Goal: Task Accomplishment & Management: Manage account settings

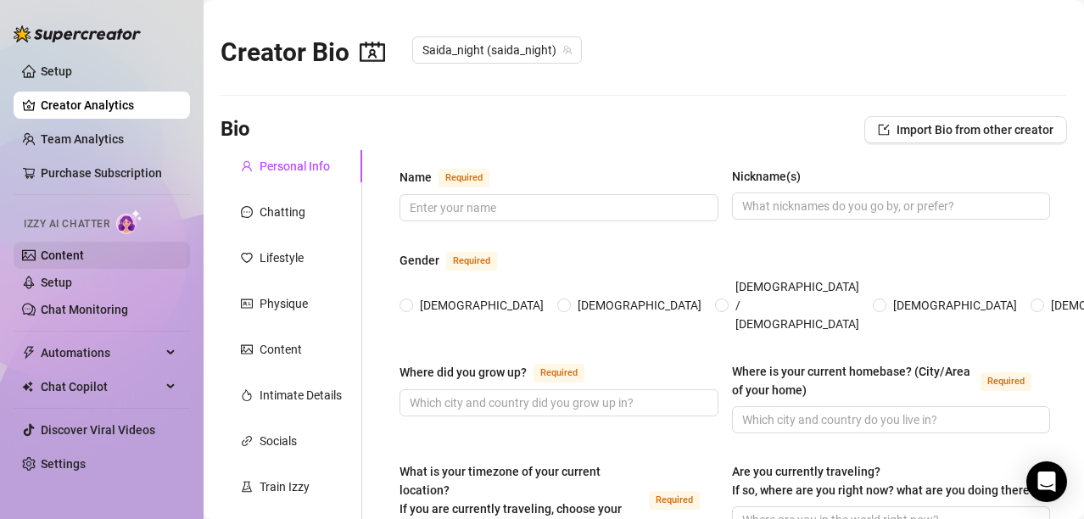
click at [56, 258] on link "Content" at bounding box center [62, 256] width 43 height 14
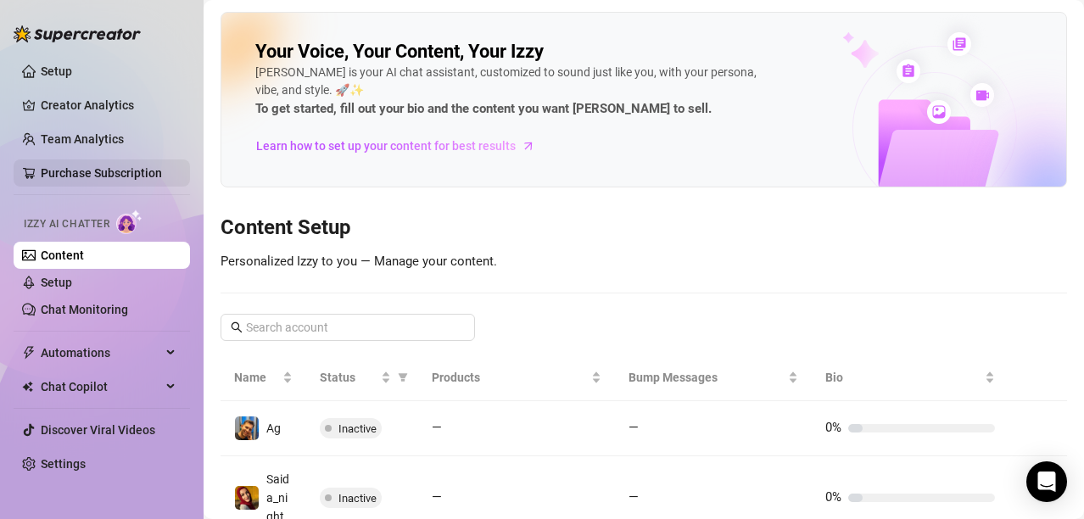
click at [148, 169] on link "Purchase Subscription" at bounding box center [101, 173] width 121 height 14
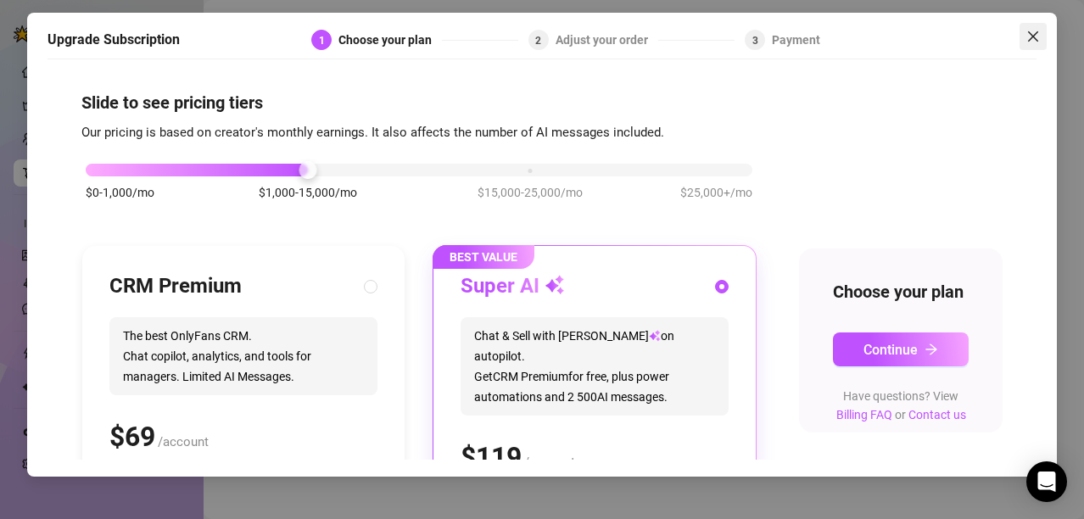
click at [1037, 29] on button "Close" at bounding box center [1033, 36] width 27 height 27
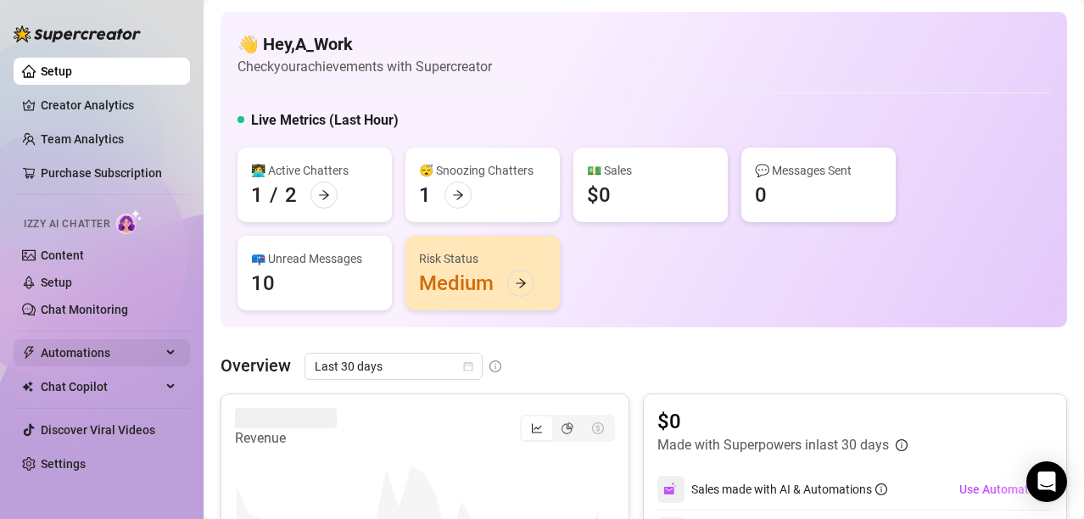
click at [150, 350] on span "Automations" at bounding box center [101, 352] width 120 height 27
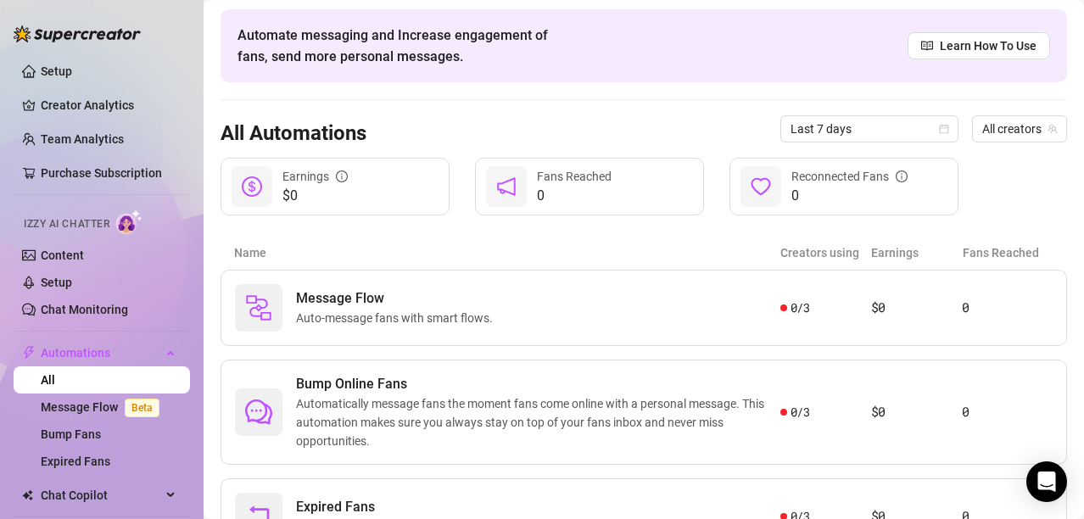
scroll to position [148, 0]
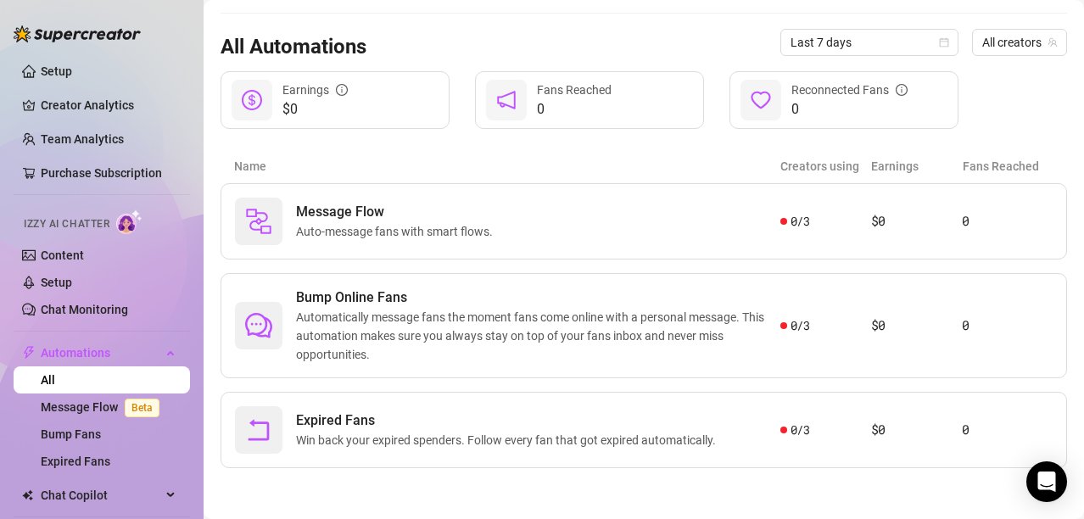
click at [123, 312] on link "Chat Monitoring" at bounding box center [84, 310] width 87 height 14
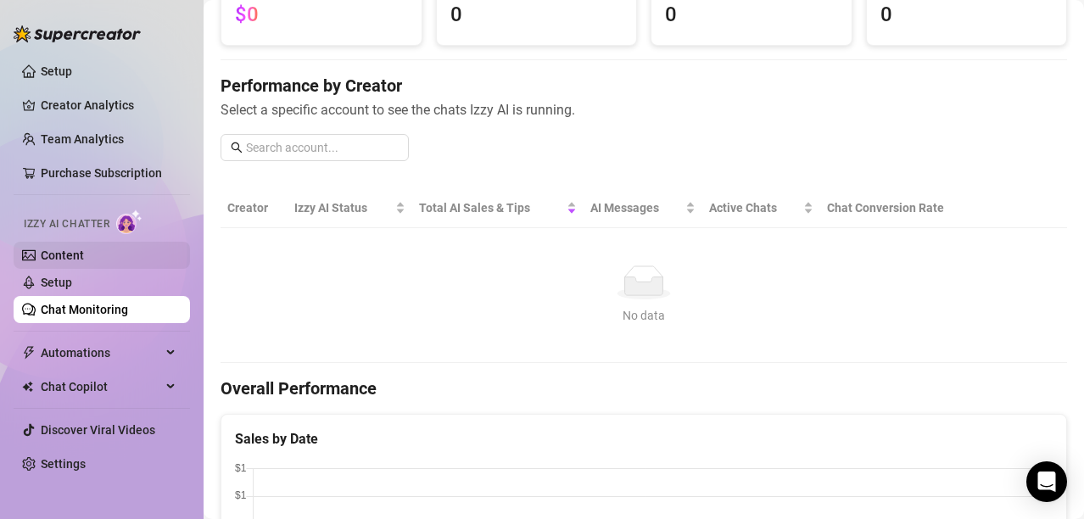
click at [84, 252] on link "Content" at bounding box center [62, 256] width 43 height 14
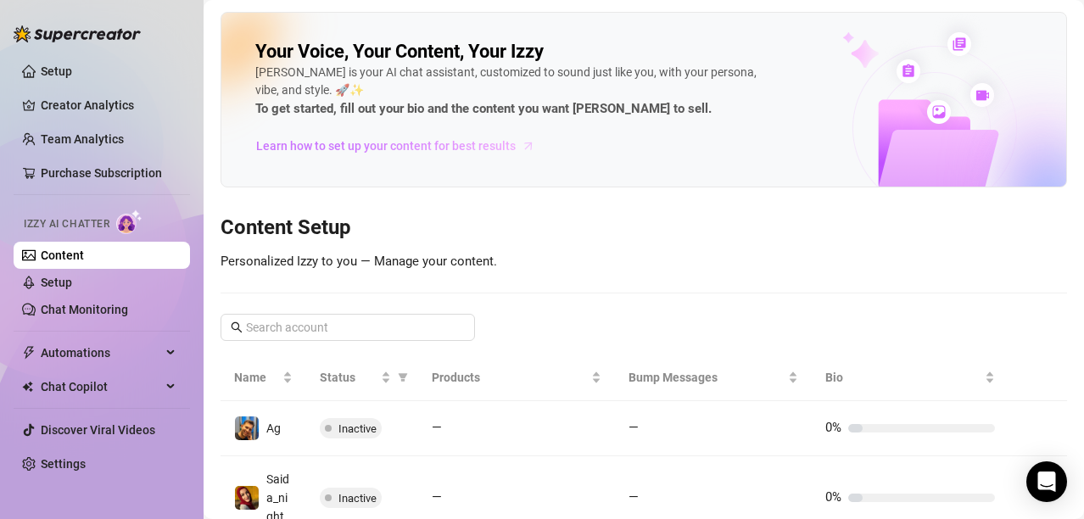
click at [943, 159] on img at bounding box center [934, 100] width 263 height 173
click at [385, 143] on span "Learn how to set up your content for best results" at bounding box center [386, 146] width 260 height 19
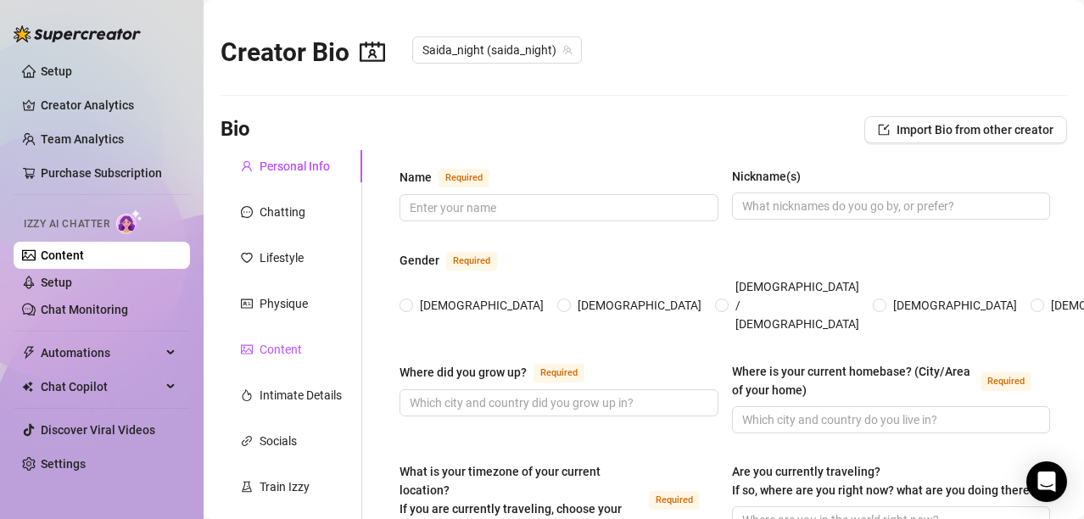
click at [294, 351] on div "Content" at bounding box center [281, 349] width 42 height 19
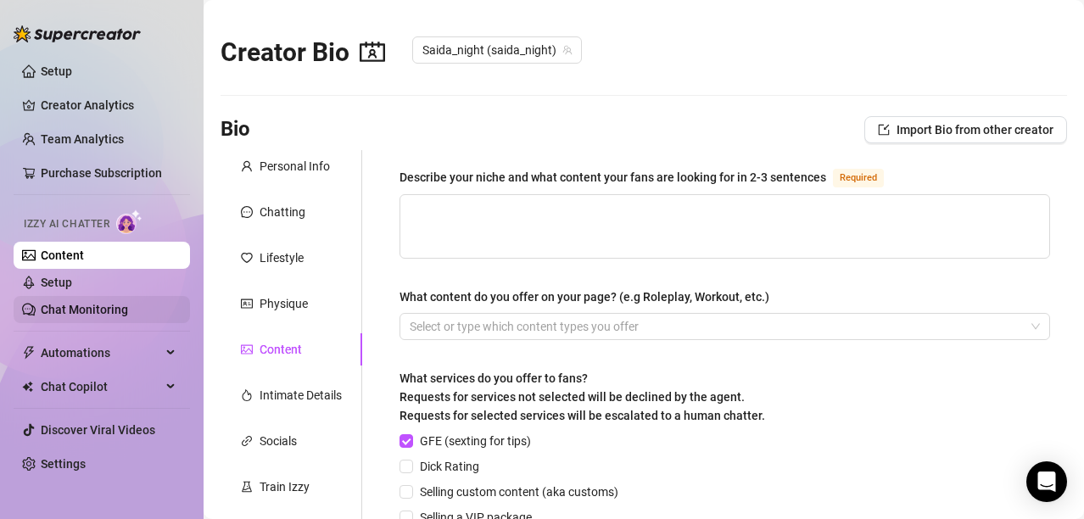
click at [103, 311] on link "Chat Monitoring" at bounding box center [84, 310] width 87 height 14
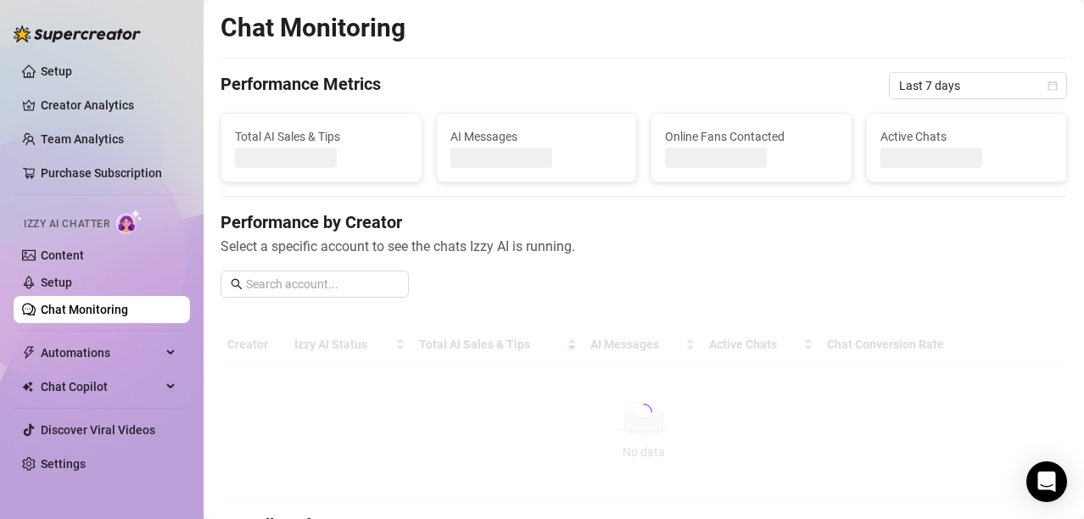
click at [103, 303] on link "Chat Monitoring" at bounding box center [84, 310] width 87 height 14
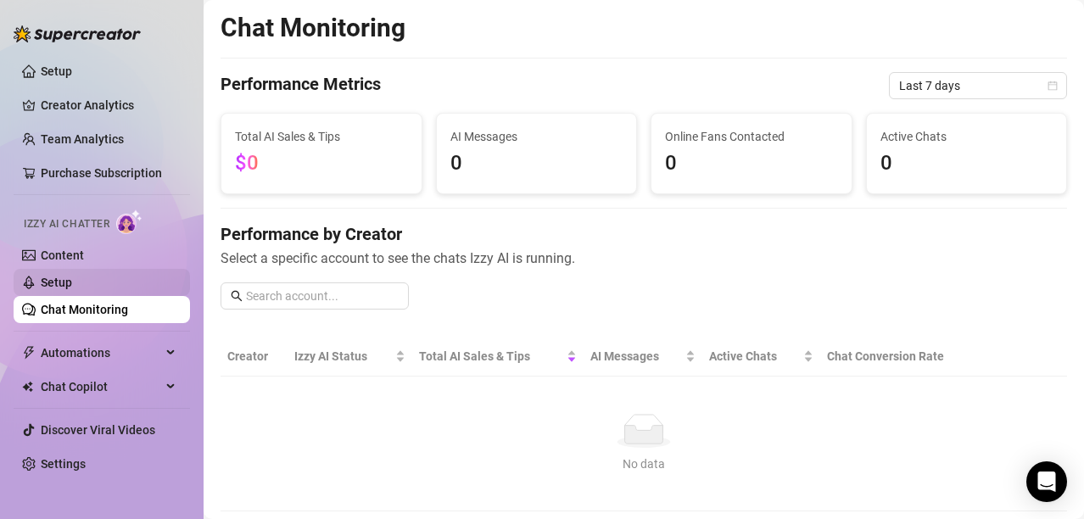
click at [65, 277] on link "Setup" at bounding box center [56, 283] width 31 height 14
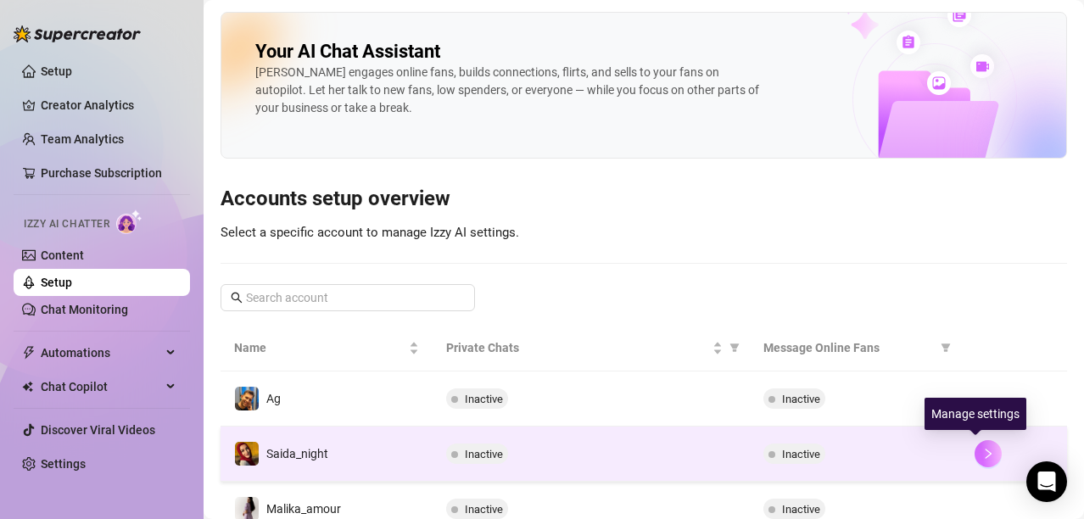
click at [982, 448] on icon "right" at bounding box center [988, 454] width 12 height 12
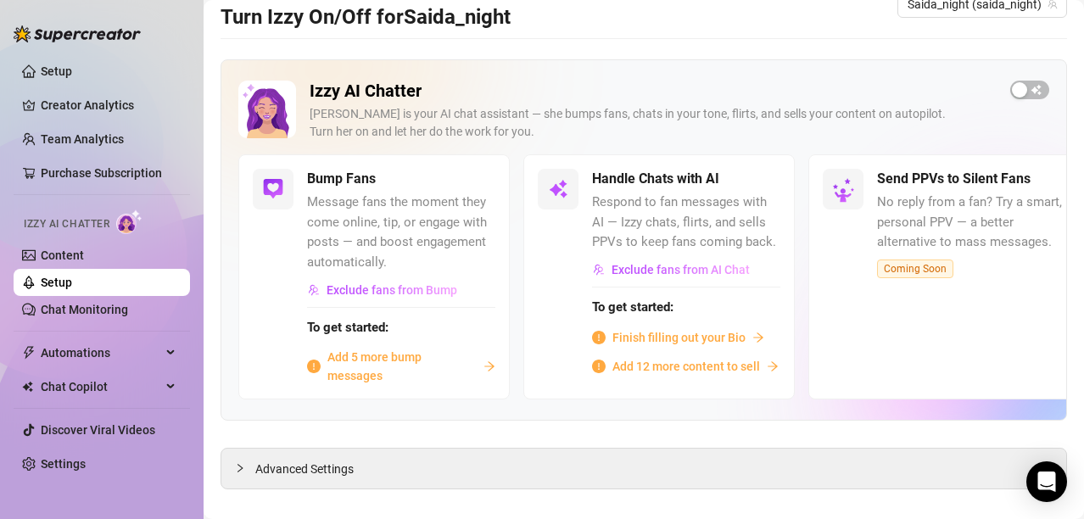
scroll to position [57, 0]
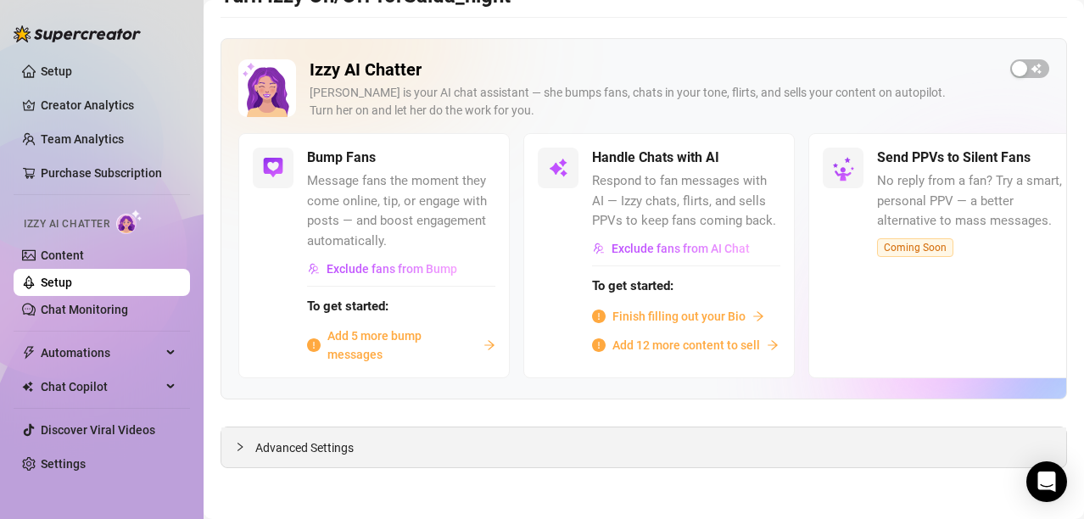
click at [370, 432] on div "Advanced Settings" at bounding box center [643, 448] width 845 height 40
click at [361, 452] on div "Advanced Settings" at bounding box center [643, 448] width 845 height 40
click at [280, 449] on span "Advanced Settings" at bounding box center [304, 448] width 98 height 19
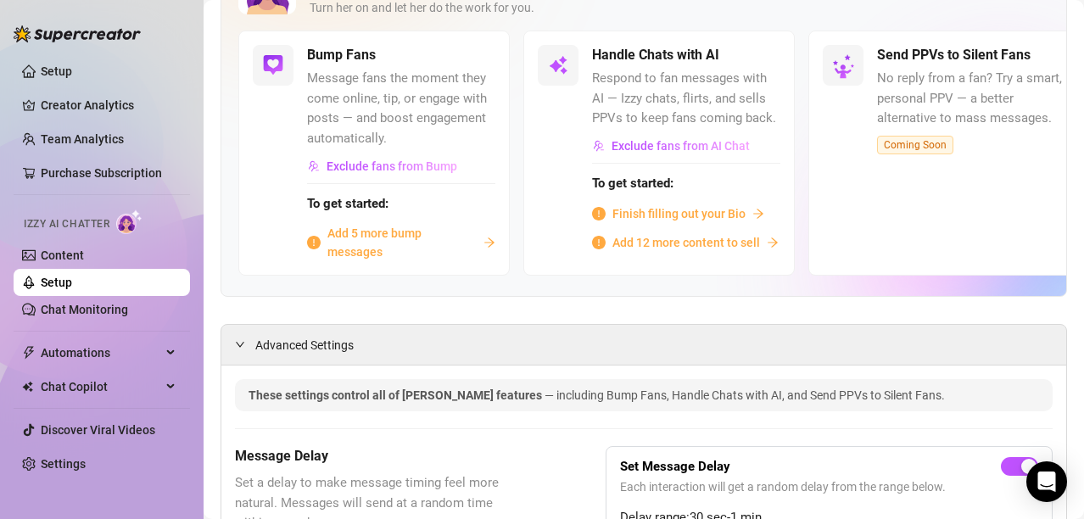
scroll to position [0, 0]
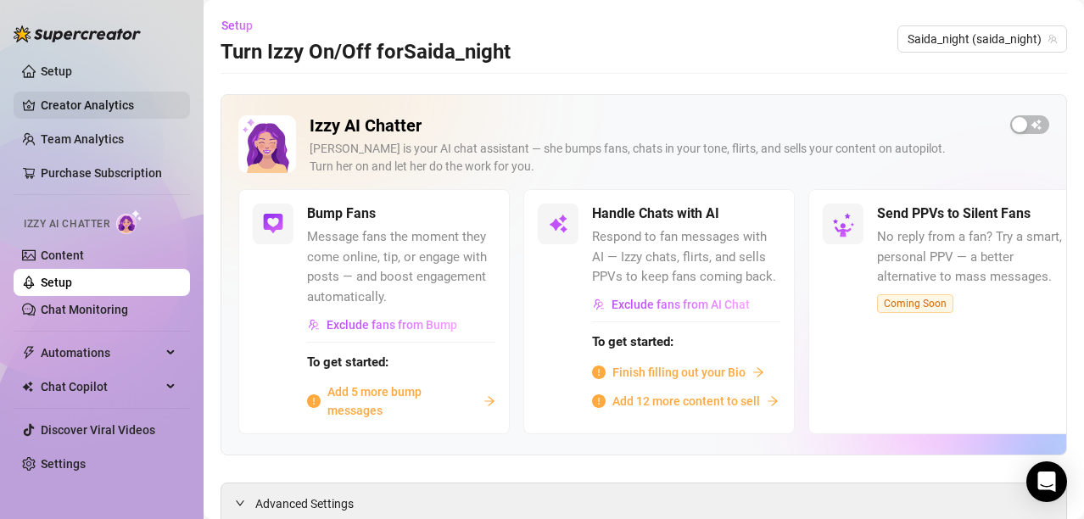
click at [114, 104] on link "Creator Analytics" at bounding box center [109, 105] width 136 height 27
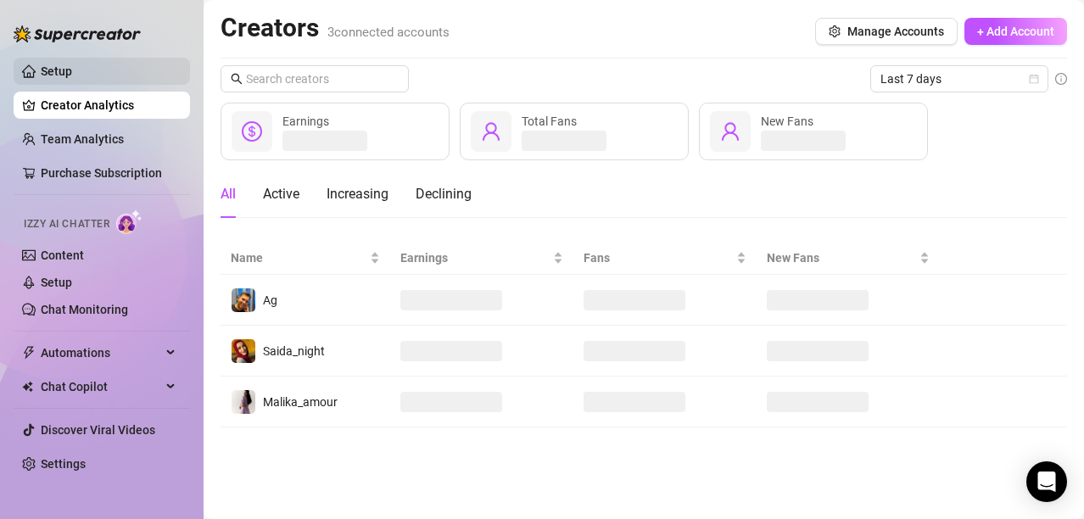
click at [72, 78] on link "Setup" at bounding box center [56, 71] width 31 height 14
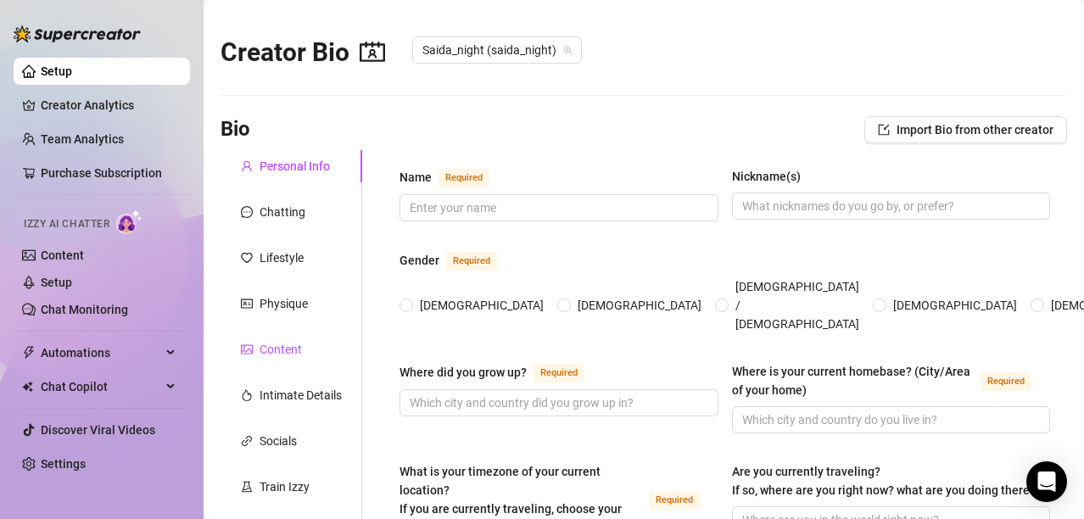
click at [299, 345] on div "Content" at bounding box center [281, 349] width 42 height 19
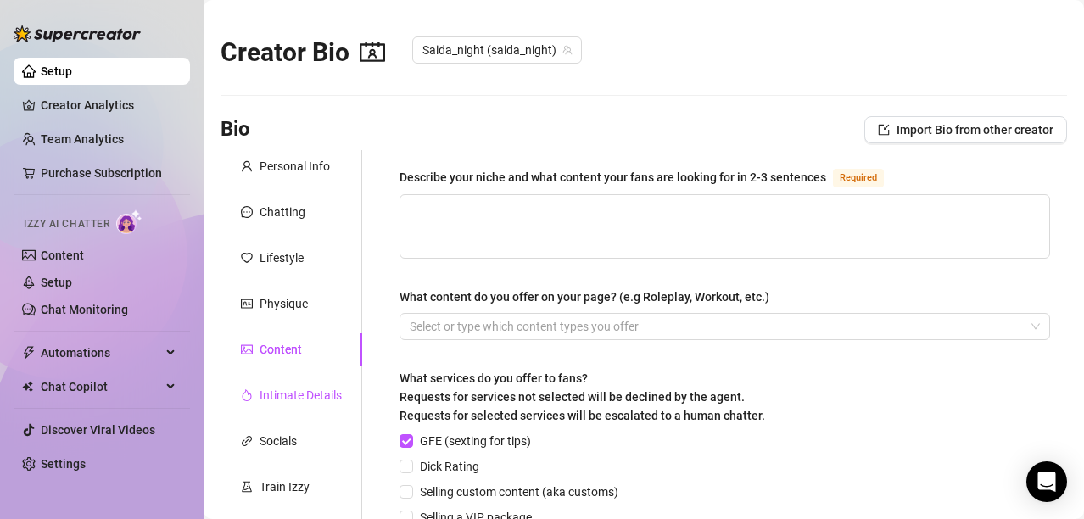
click at [302, 399] on div "Intimate Details" at bounding box center [301, 395] width 82 height 19
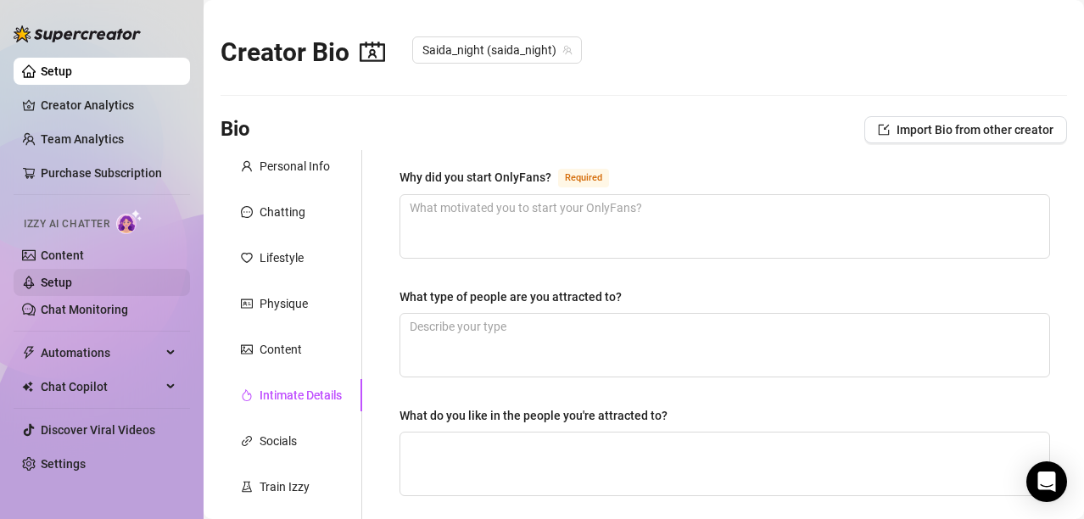
click at [68, 277] on link "Setup" at bounding box center [56, 283] width 31 height 14
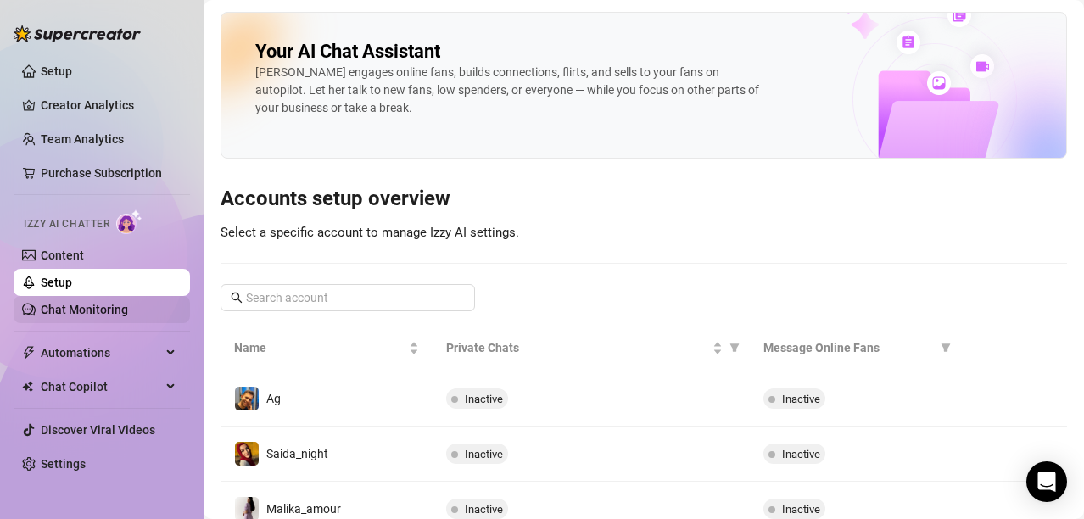
click at [85, 312] on link "Chat Monitoring" at bounding box center [84, 310] width 87 height 14
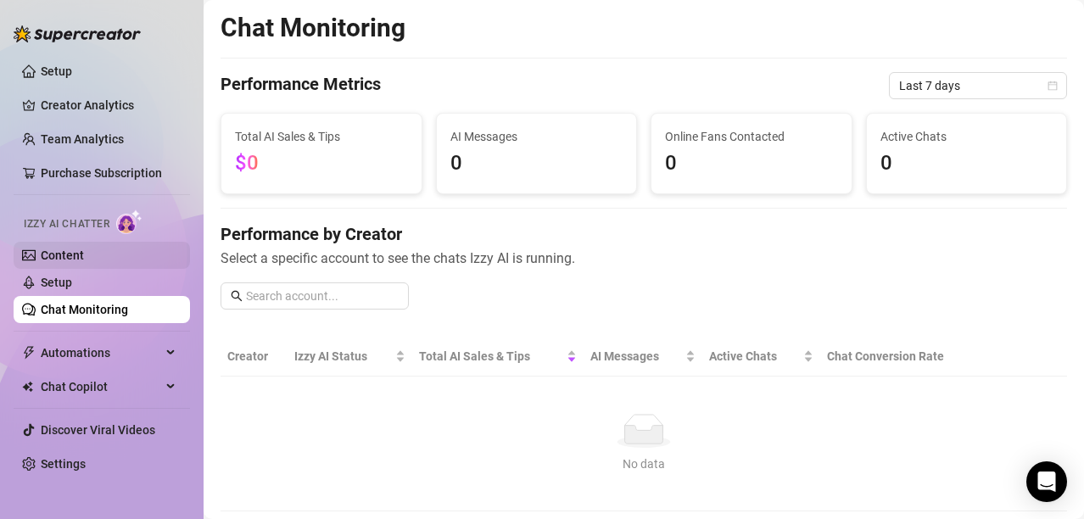
click at [70, 258] on link "Content" at bounding box center [62, 256] width 43 height 14
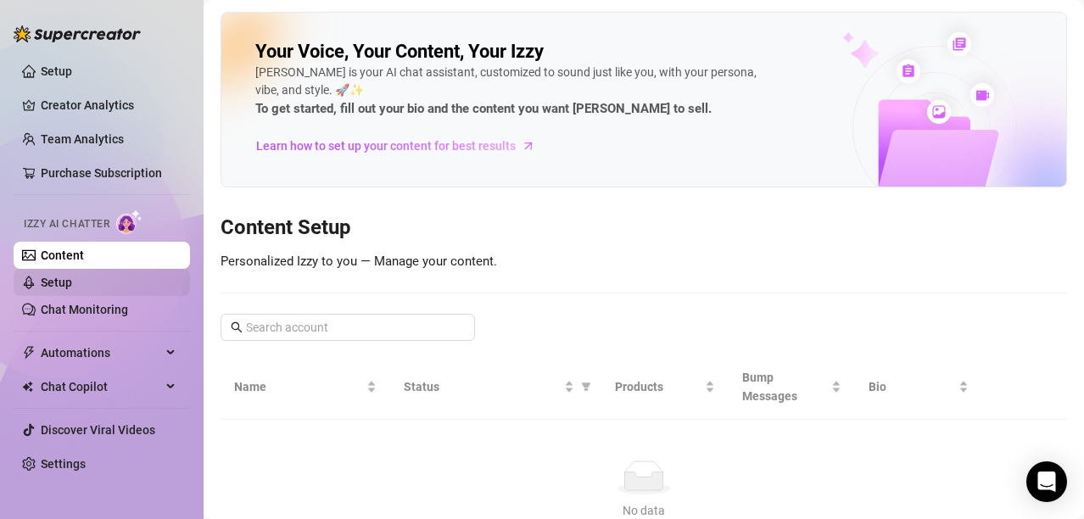
click at [72, 283] on link "Setup" at bounding box center [56, 283] width 31 height 14
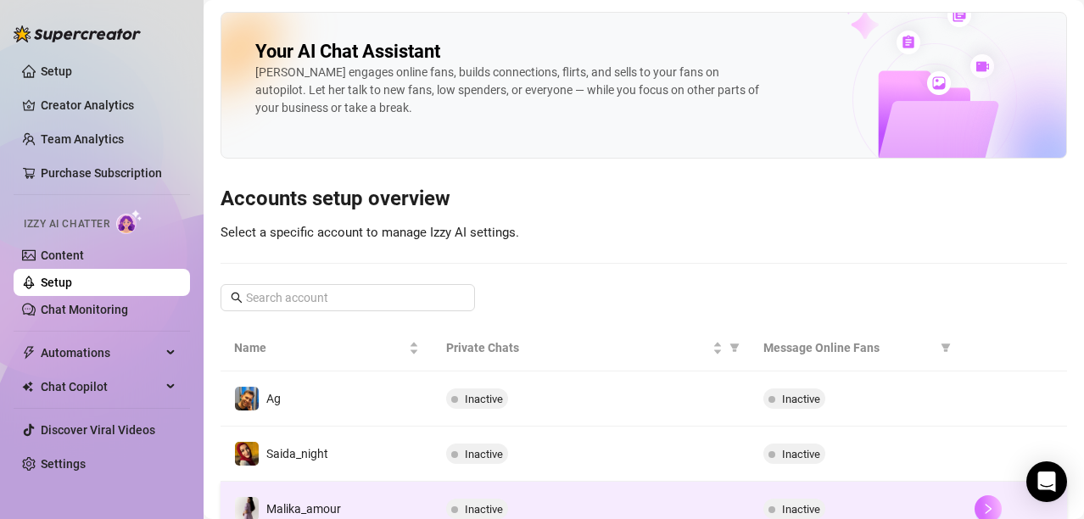
scroll to position [69, 0]
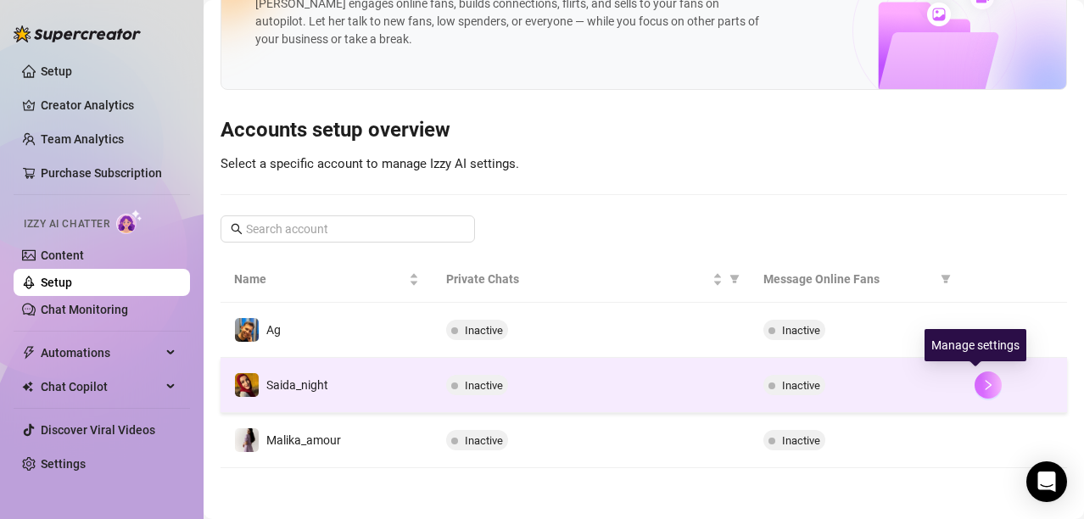
click at [986, 383] on icon "right" at bounding box center [989, 385] width 6 height 10
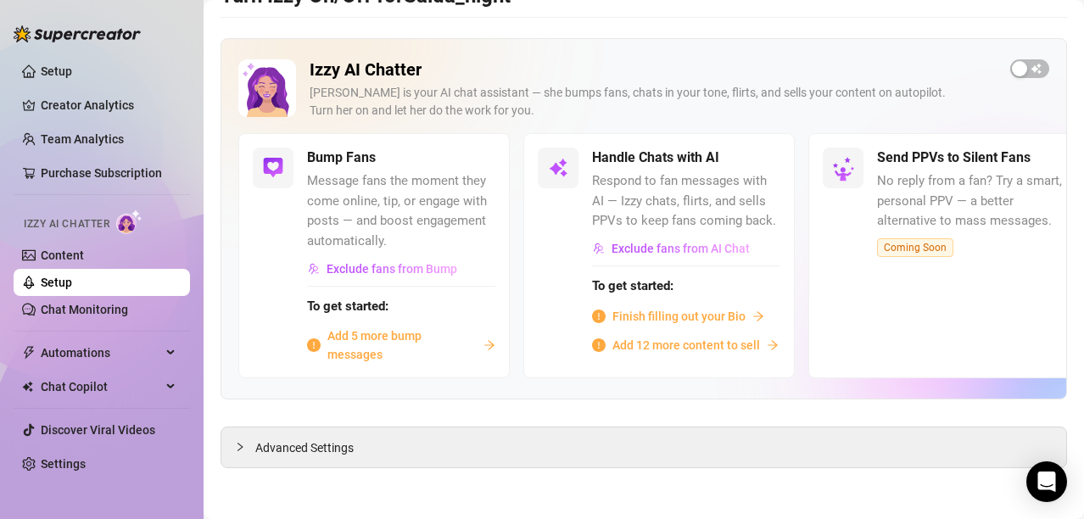
scroll to position [57, 0]
click at [298, 446] on span "Advanced Settings" at bounding box center [304, 448] width 98 height 19
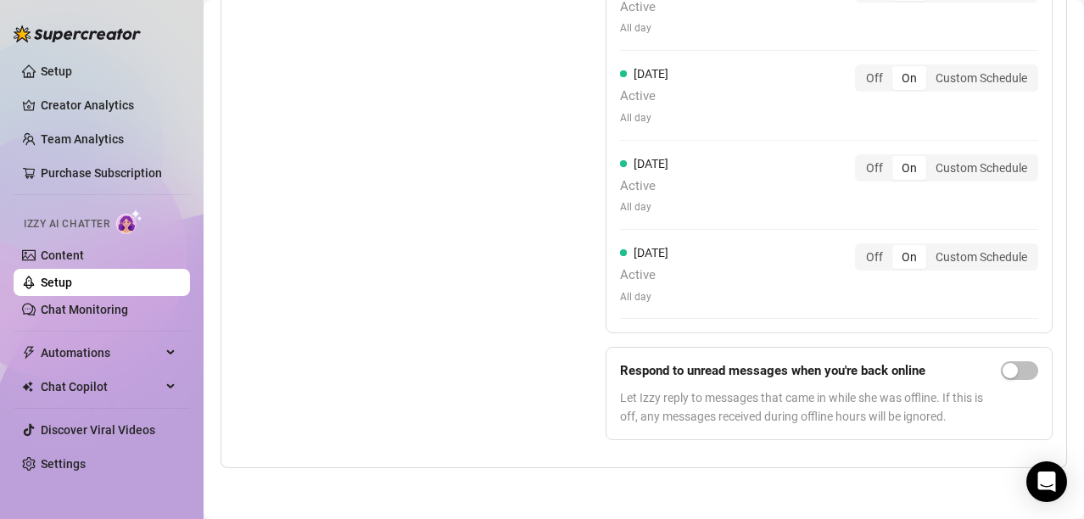
scroll to position [1855, 0]
